Goal: Find specific page/section: Find specific page/section

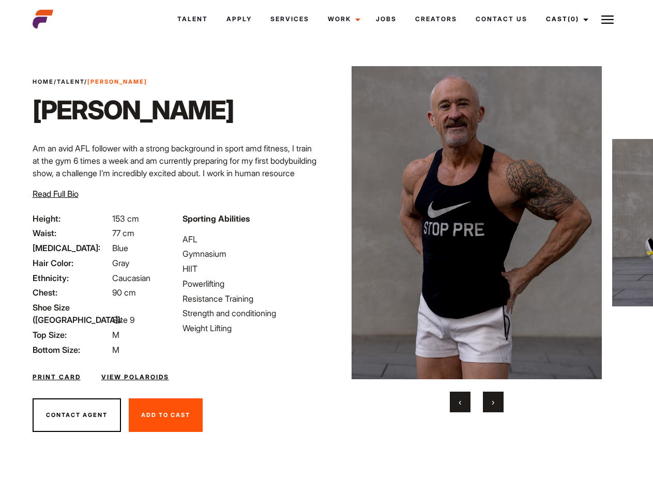
click at [564, 19] on link "Cast (0)" at bounding box center [565, 19] width 58 height 28
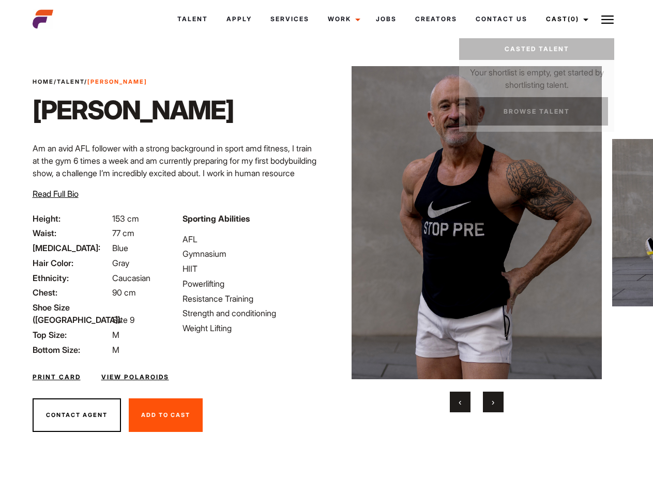
click at [607, 19] on img at bounding box center [607, 19] width 12 height 12
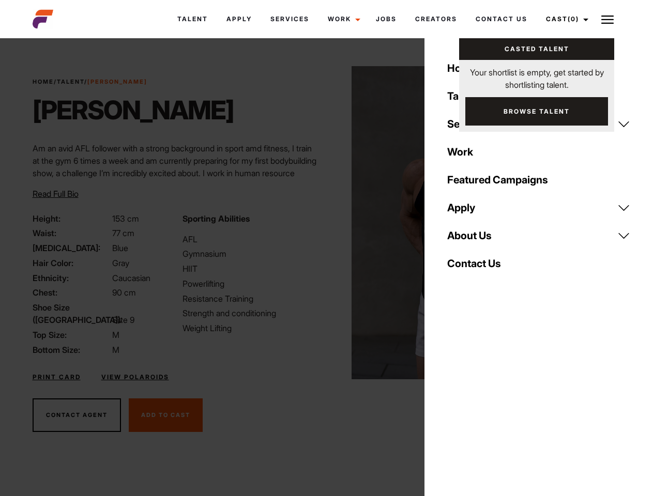
click at [476, 239] on img at bounding box center [476, 222] width 251 height 313
click at [326, 223] on div "Sporting Abilities AFL Gymnasium HIIT Powerlifting Resistance Training Strength…" at bounding box center [251, 284] width 150 height 144
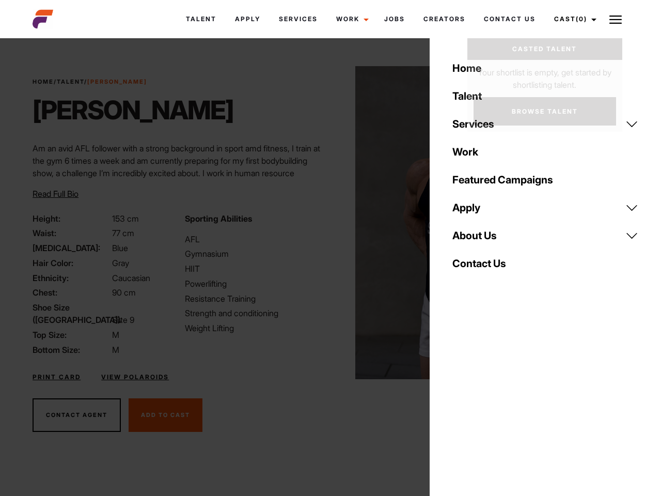
click at [460, 402] on button "‹" at bounding box center [466, 402] width 21 height 21
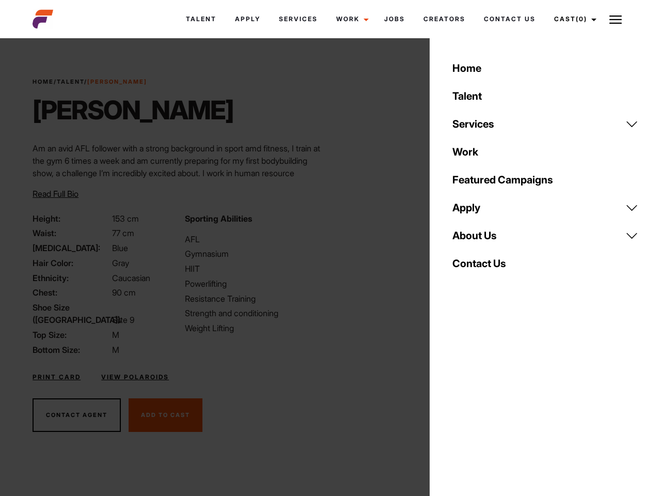
click at [493, 402] on div "Home Talent Services Talent Casting Photography Videography Creative Hair and M…" at bounding box center [546, 248] width 232 height 496
